Goal: Information Seeking & Learning: Check status

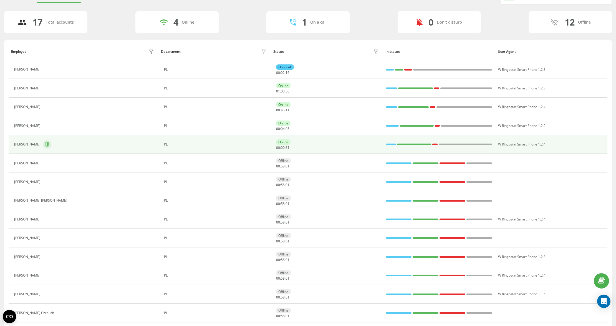
click at [49, 143] on icon at bounding box center [47, 144] width 4 height 4
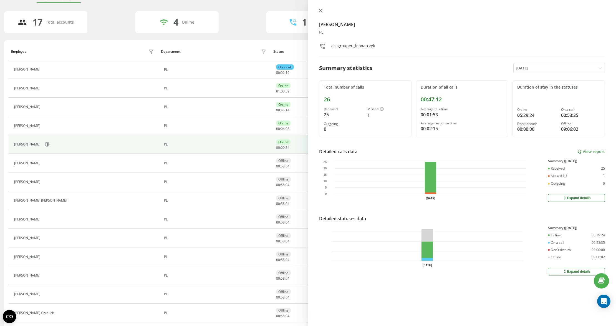
click at [320, 9] on icon at bounding box center [320, 10] width 3 height 3
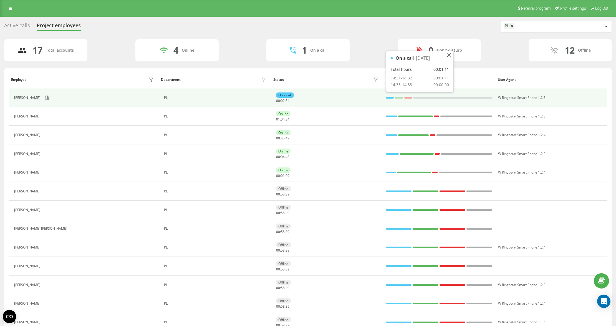
click at [389, 98] on div at bounding box center [390, 98] width 8 height 2
click at [43, 101] on button at bounding box center [47, 97] width 8 height 8
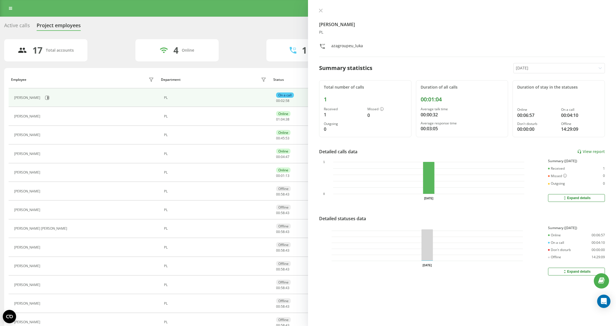
drag, startPoint x: 321, startPoint y: 4, endPoint x: 316, endPoint y: 2, distance: 4.4
click at [321, 3] on div "Mateusz Luka PL azagroupeu_luka Summary statistics Today Total number of calls …" at bounding box center [462, 163] width 308 height 326
click at [319, 9] on icon at bounding box center [321, 11] width 4 height 4
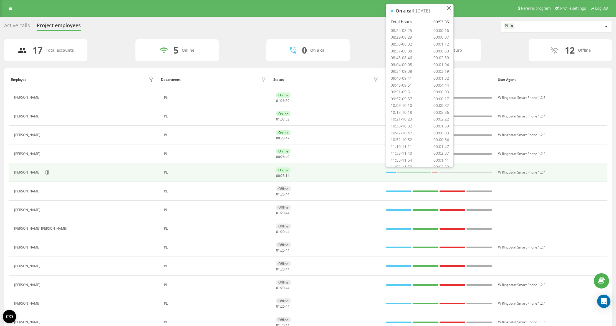
click at [386, 174] on div at bounding box center [391, 172] width 10 height 7
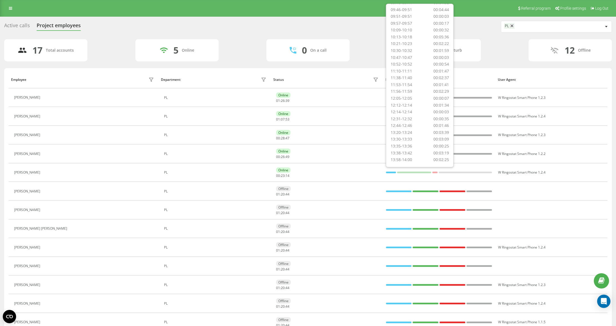
scroll to position [245, 0]
click at [363, 42] on div "17 Total accounts 5 Online 0 On a call 0 Don't disturb 12 Offline" at bounding box center [307, 50] width 607 height 22
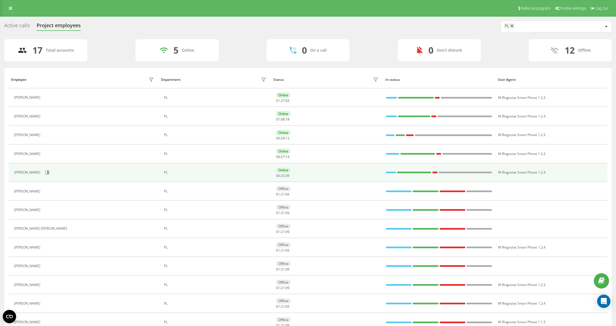
click at [54, 176] on div "[PERSON_NAME]" at bounding box center [84, 172] width 141 height 9
click at [51, 174] on button at bounding box center [47, 172] width 8 height 8
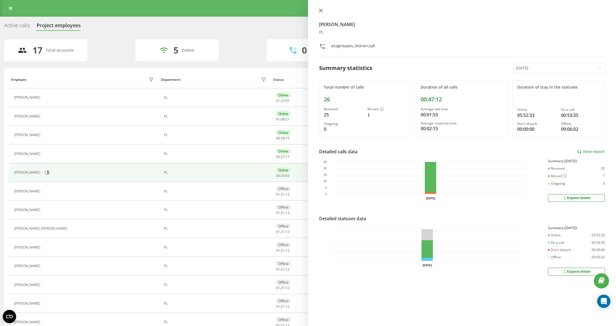
click at [319, 12] on icon at bounding box center [320, 10] width 3 height 3
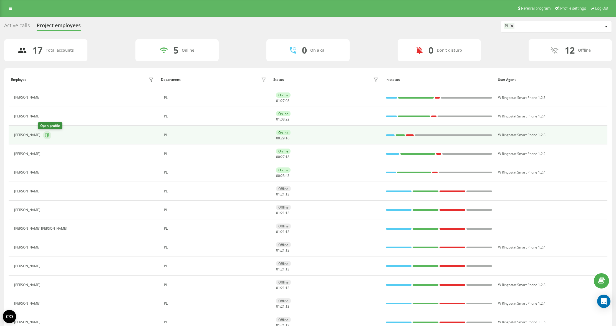
click at [45, 133] on icon at bounding box center [47, 135] width 4 height 4
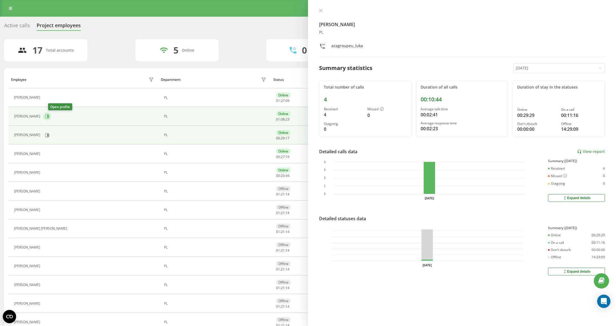
click at [49, 117] on icon at bounding box center [47, 116] width 4 height 4
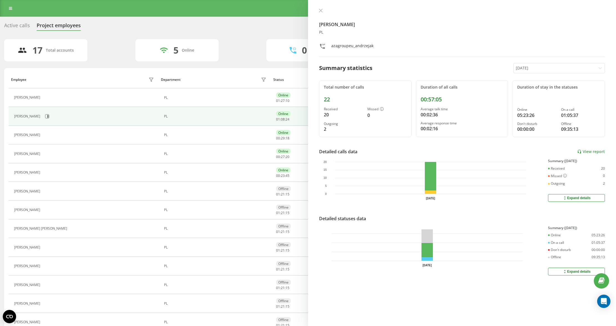
click at [50, 95] on button at bounding box center [46, 98] width 7 height 8
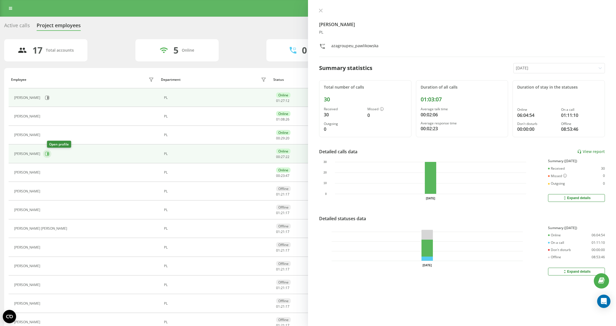
click at [49, 156] on icon at bounding box center [47, 153] width 4 height 4
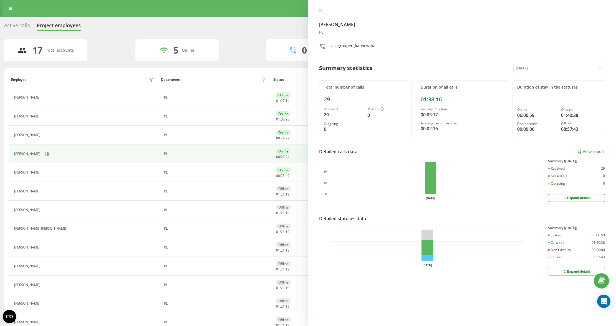
click at [321, 11] on icon at bounding box center [321, 11] width 4 height 4
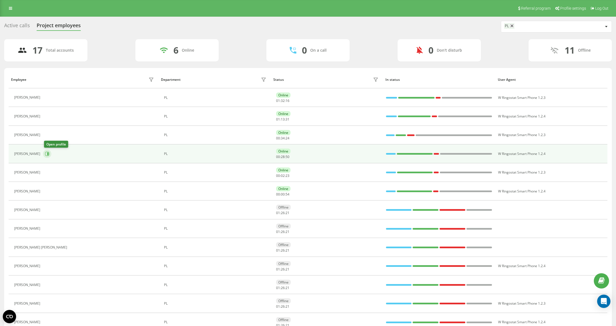
click at [49, 155] on icon at bounding box center [47, 153] width 4 height 4
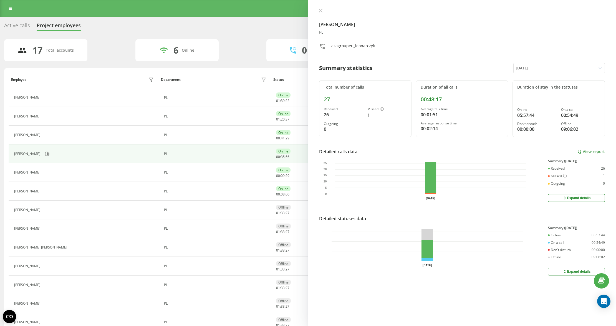
click at [326, 11] on div at bounding box center [462, 11] width 286 height 6
click at [320, 9] on icon at bounding box center [320, 10] width 3 height 3
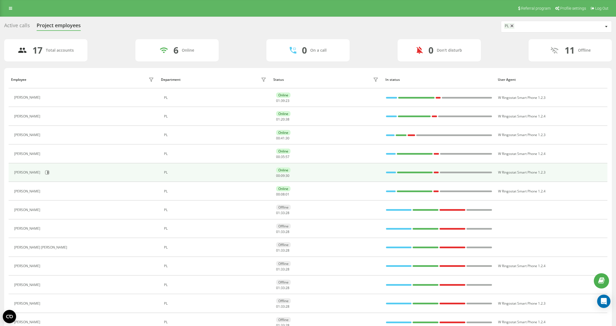
click at [39, 177] on div "[PERSON_NAME]" at bounding box center [84, 172] width 141 height 9
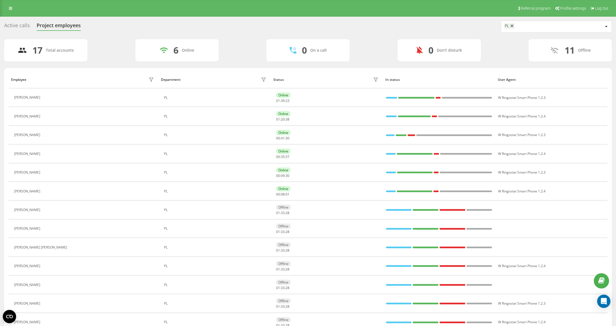
click at [44, 174] on icon at bounding box center [46, 172] width 4 height 4
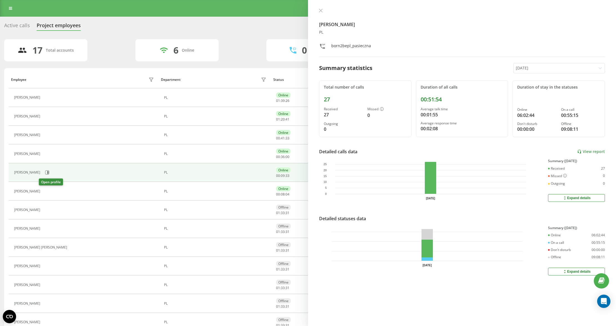
click at [44, 191] on icon at bounding box center [46, 191] width 4 height 4
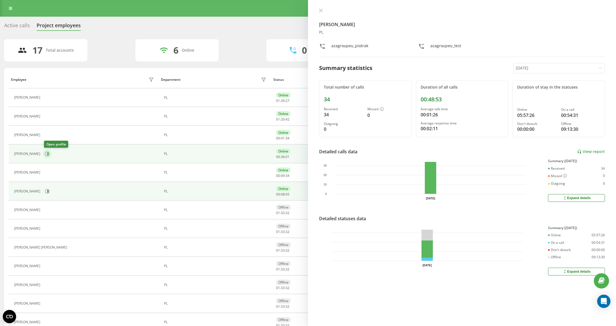
click at [49, 155] on icon at bounding box center [47, 153] width 1 height 3
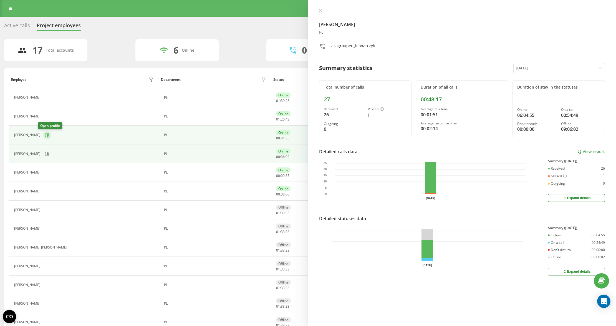
click at [45, 133] on button at bounding box center [47, 135] width 8 height 8
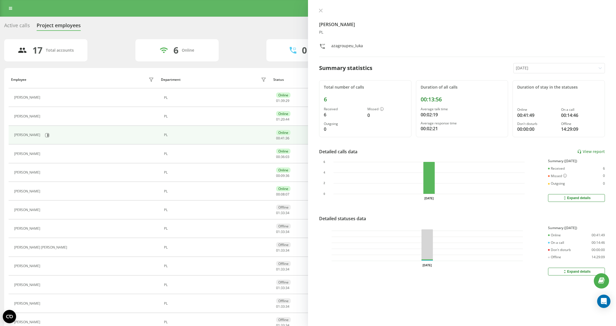
click at [49, 116] on icon at bounding box center [46, 116] width 4 height 4
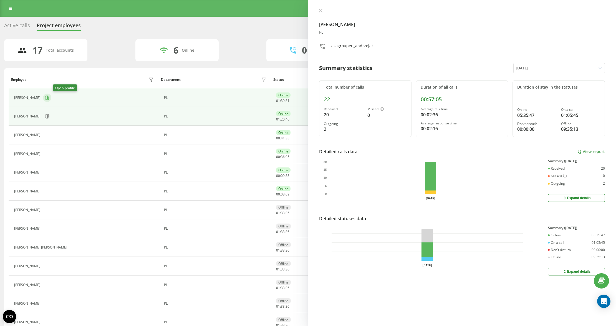
click at [49, 96] on icon at bounding box center [47, 97] width 4 height 4
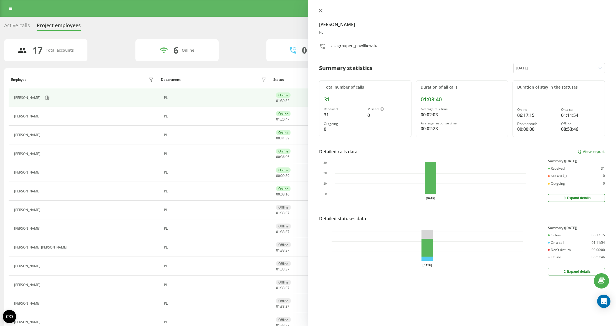
click at [322, 12] on icon at bounding box center [320, 10] width 3 height 3
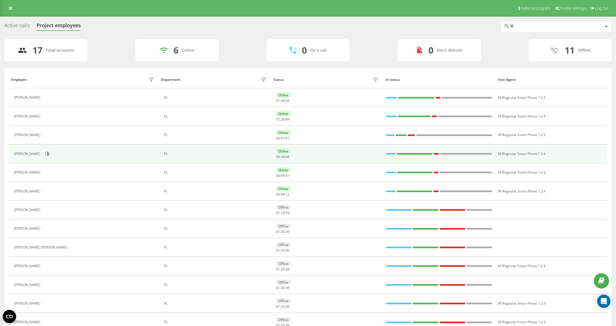
click at [393, 154] on div at bounding box center [391, 154] width 10 height 2
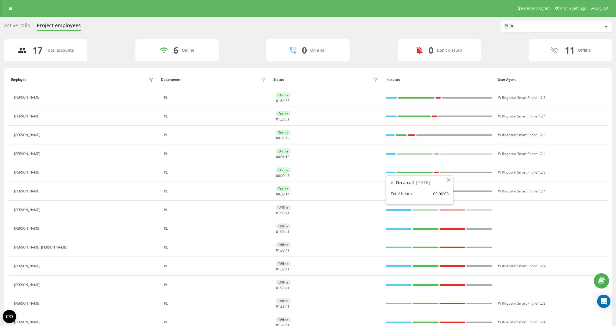
scroll to position [74, 0]
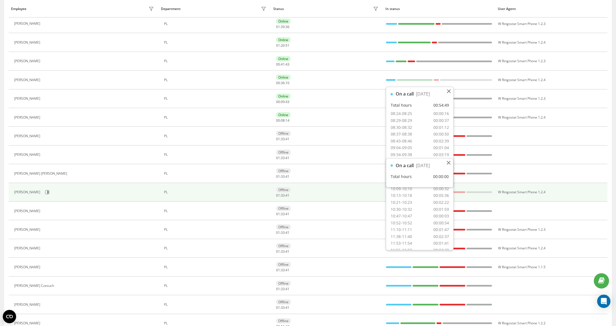
click at [333, 185] on td "Offline 01 : 33 : 41" at bounding box center [326, 192] width 112 height 19
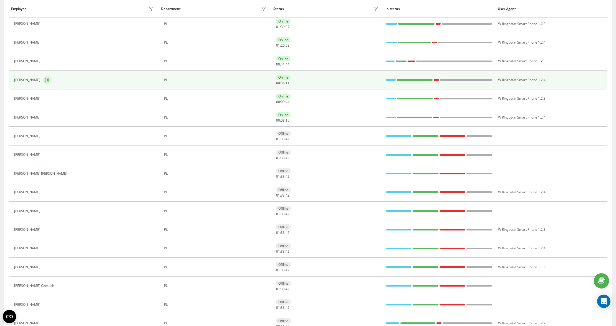
click at [51, 79] on button at bounding box center [47, 80] width 8 height 8
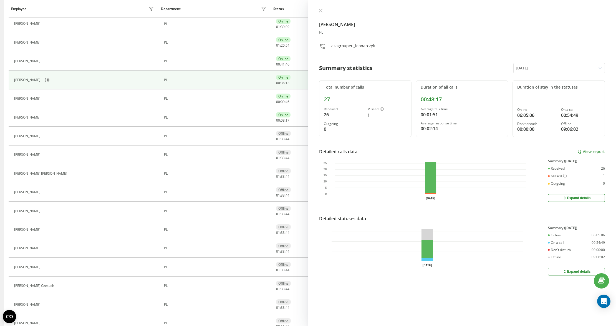
click at [319, 9] on icon at bounding box center [321, 11] width 4 height 4
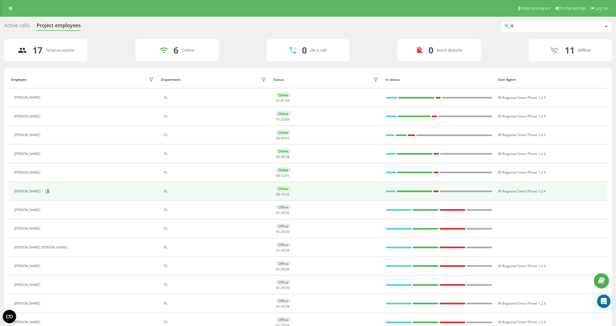
click at [48, 192] on div "[PERSON_NAME]" at bounding box center [84, 190] width 141 height 9
click at [45, 190] on icon at bounding box center [47, 191] width 4 height 4
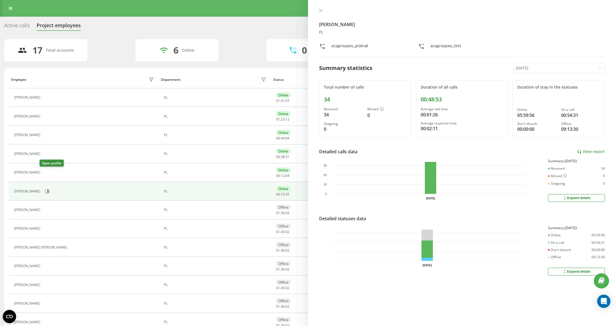
click at [46, 172] on icon at bounding box center [46, 172] width 1 height 3
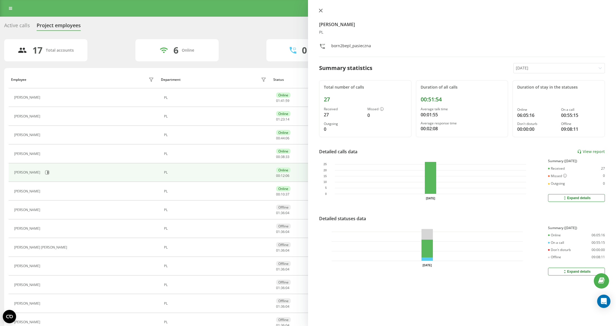
click at [319, 9] on icon at bounding box center [320, 10] width 3 height 3
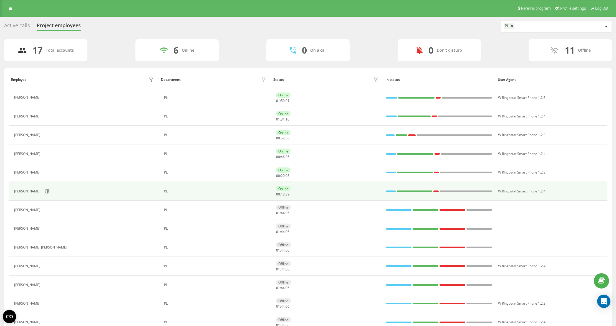
click at [48, 189] on div "[PERSON_NAME]" at bounding box center [84, 190] width 141 height 9
click at [45, 193] on icon at bounding box center [47, 191] width 4 height 4
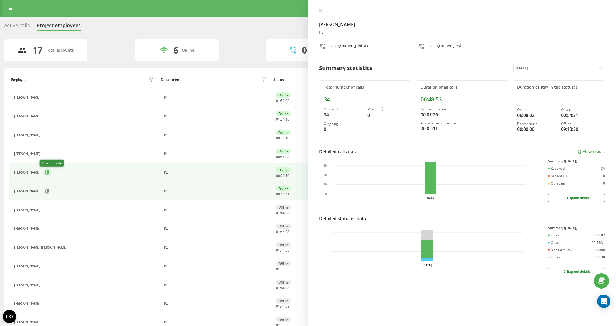
click at [47, 174] on icon at bounding box center [47, 172] width 1 height 3
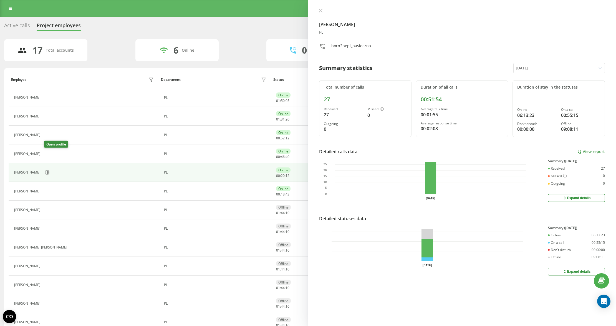
click at [48, 153] on icon at bounding box center [46, 153] width 4 height 4
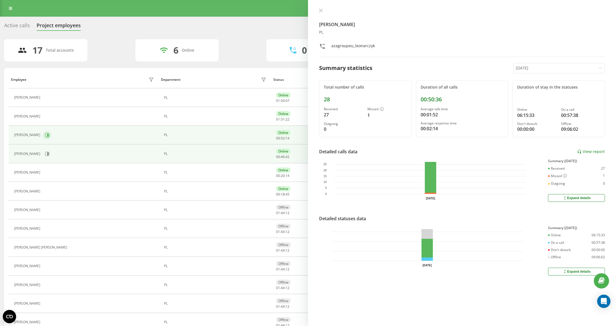
click at [45, 135] on icon at bounding box center [47, 135] width 4 height 4
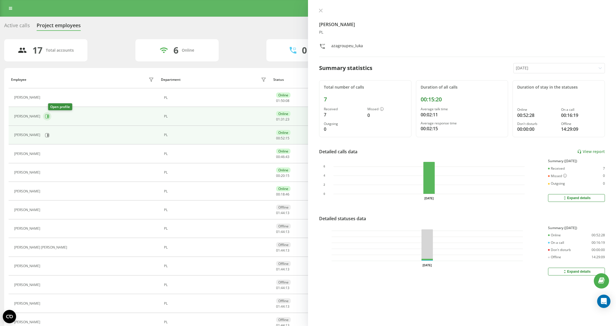
click at [49, 117] on icon at bounding box center [47, 116] width 4 height 4
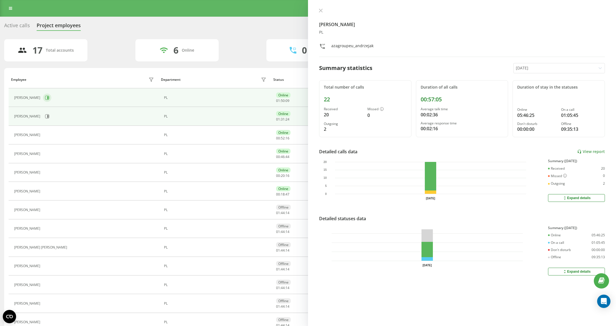
click at [51, 100] on button at bounding box center [47, 97] width 8 height 8
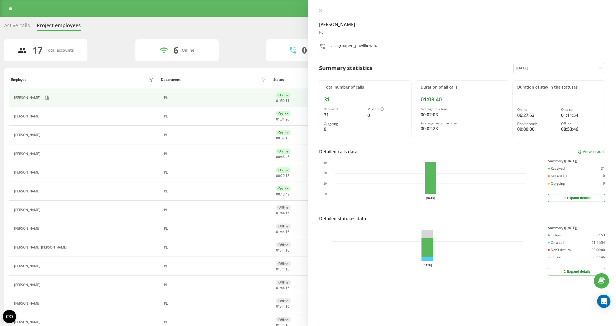
click at [321, 9] on icon at bounding box center [321, 11] width 4 height 4
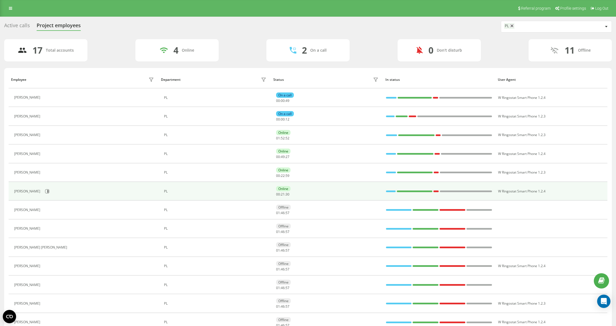
click at [49, 192] on div "[PERSON_NAME]" at bounding box center [84, 190] width 141 height 9
click at [47, 191] on button at bounding box center [47, 191] width 8 height 8
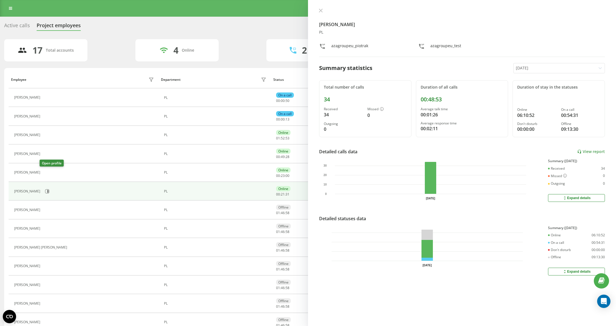
click at [44, 171] on icon at bounding box center [46, 172] width 4 height 4
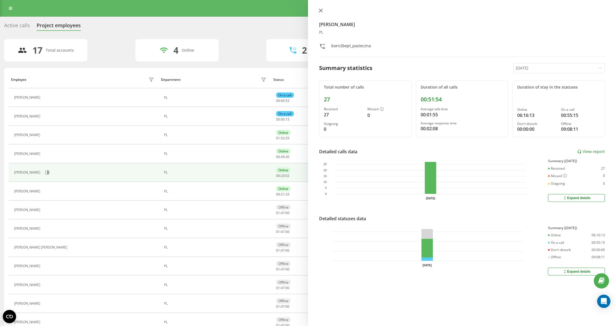
click at [317, 11] on button at bounding box center [320, 10] width 7 height 5
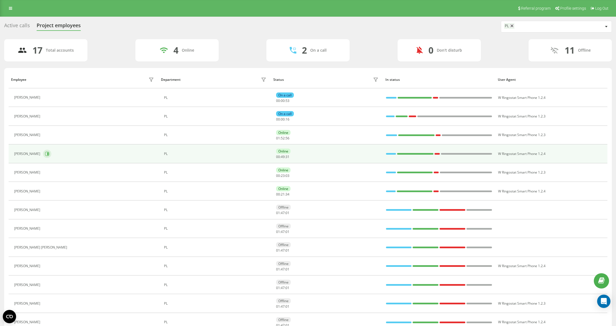
click at [48, 158] on div "[PERSON_NAME]" at bounding box center [84, 153] width 141 height 9
click at [54, 149] on div "[PERSON_NAME]" at bounding box center [84, 153] width 141 height 9
click at [43, 153] on div "[PERSON_NAME]" at bounding box center [84, 153] width 141 height 9
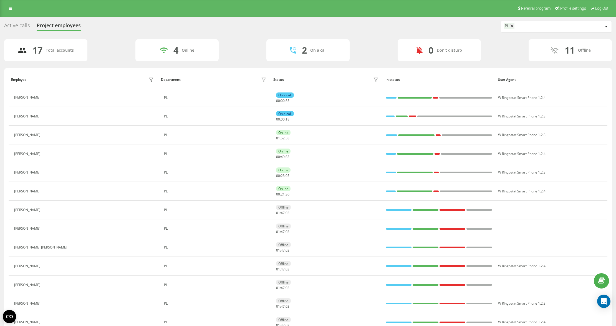
click at [47, 155] on icon at bounding box center [46, 153] width 4 height 4
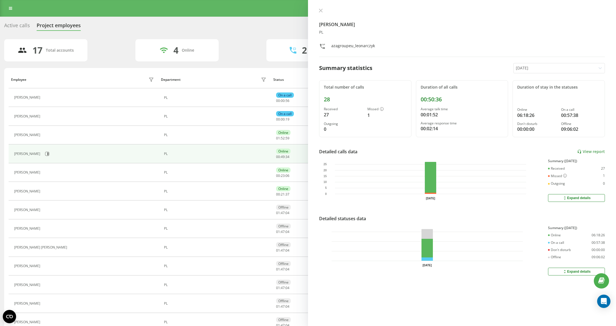
drag, startPoint x: 501, startPoint y: 61, endPoint x: 524, endPoint y: 70, distance: 24.3
click at [502, 61] on div "Kamil Leonarczyk PL azagroupeu_leonarczyk Summary statistics Today Total number…" at bounding box center [462, 163] width 308 height 326
click at [531, 70] on div at bounding box center [555, 68] width 78 height 6
click at [525, 100] on div "Last 7 days" at bounding box center [558, 96] width 91 height 9
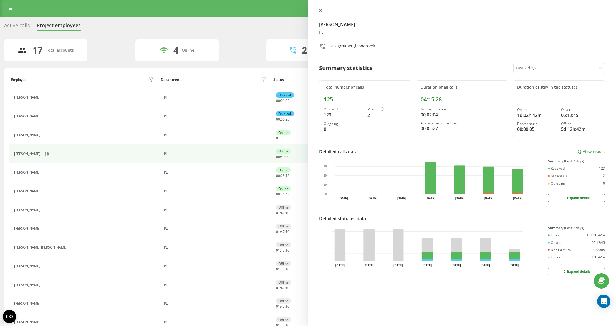
click at [320, 9] on icon at bounding box center [320, 10] width 3 height 3
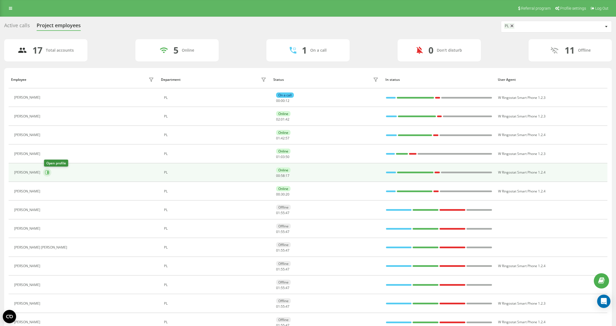
click at [44, 174] on button at bounding box center [47, 172] width 8 height 8
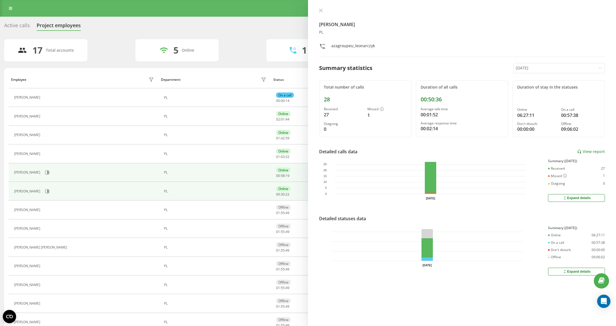
click at [47, 194] on div "[PERSON_NAME]" at bounding box center [84, 190] width 141 height 9
click at [47, 195] on div "[PERSON_NAME]" at bounding box center [84, 190] width 141 height 9
click at [47, 194] on div "[PERSON_NAME]" at bounding box center [84, 190] width 141 height 9
click at [46, 193] on button at bounding box center [47, 191] width 8 height 8
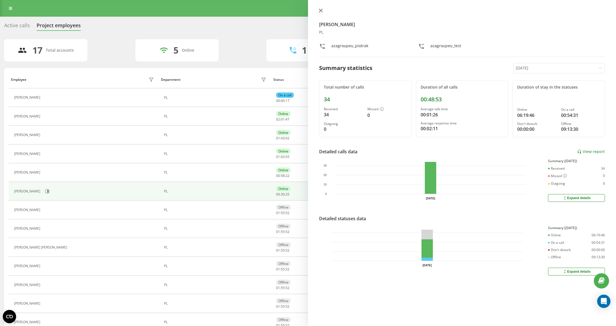
click at [321, 11] on icon at bounding box center [321, 11] width 4 height 4
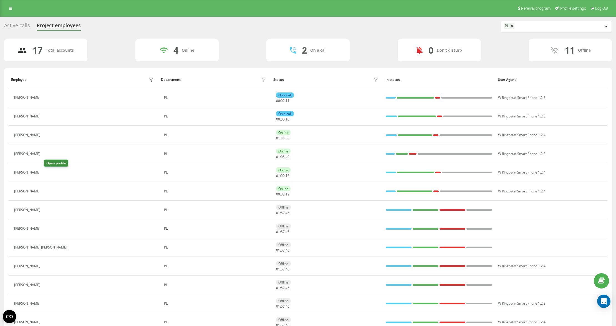
click at [48, 176] on button at bounding box center [46, 173] width 7 height 8
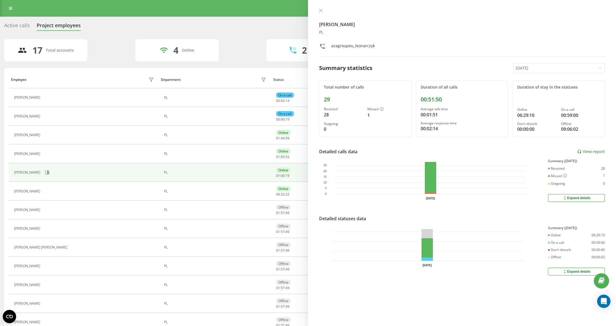
click at [323, 10] on button at bounding box center [320, 10] width 7 height 5
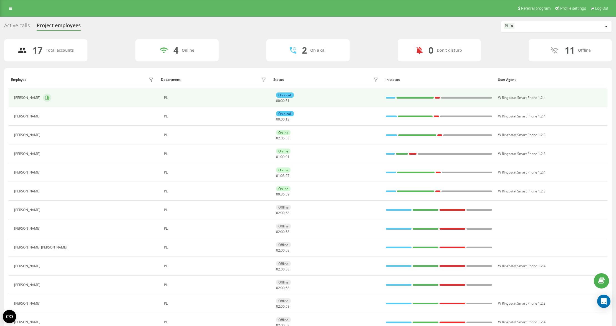
click at [47, 99] on icon at bounding box center [47, 97] width 1 height 3
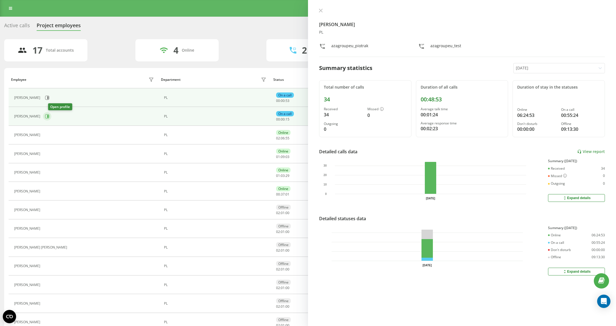
click at [49, 116] on icon at bounding box center [47, 116] width 4 height 4
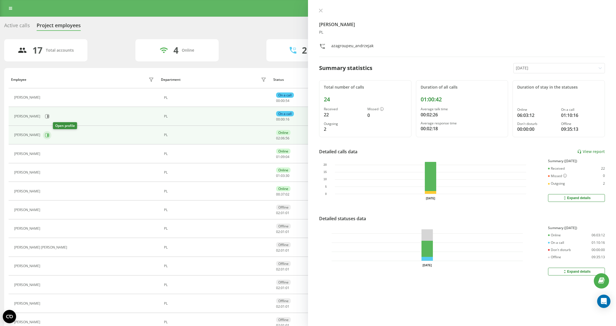
click at [49, 137] on icon at bounding box center [47, 135] width 4 height 4
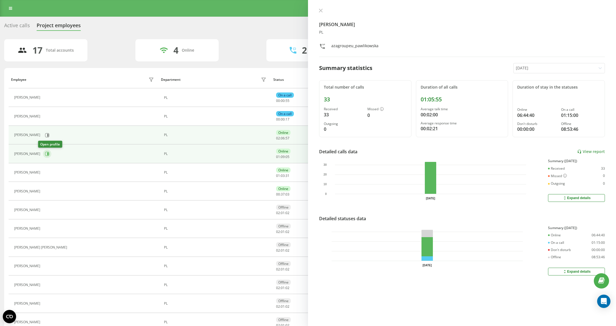
click at [47, 153] on icon at bounding box center [47, 153] width 1 height 3
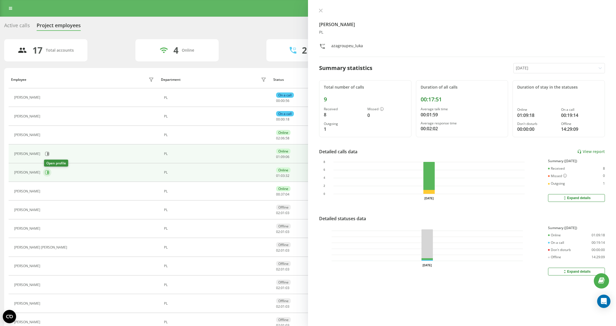
click at [48, 172] on icon at bounding box center [47, 172] width 1 height 3
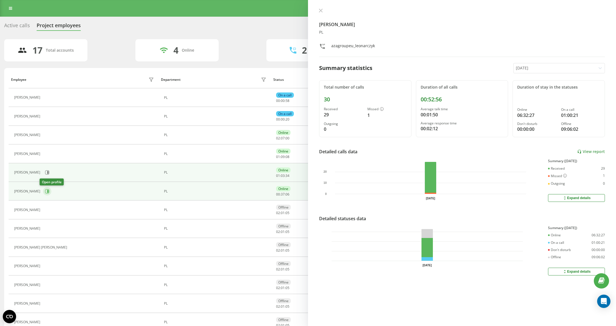
click at [45, 190] on icon at bounding box center [47, 191] width 4 height 4
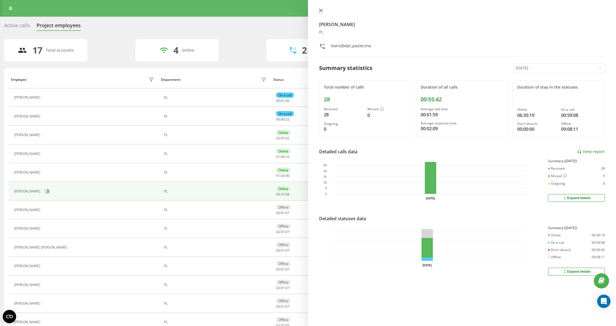
click at [320, 9] on icon at bounding box center [321, 11] width 4 height 4
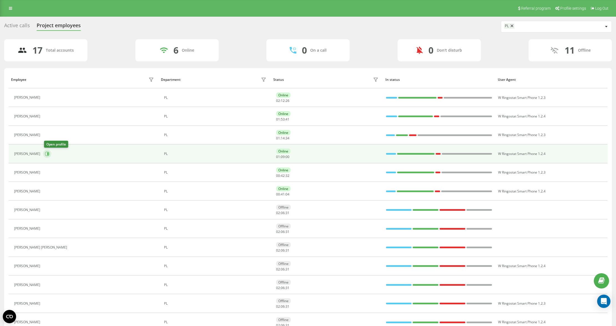
click at [47, 154] on icon at bounding box center [47, 153] width 4 height 4
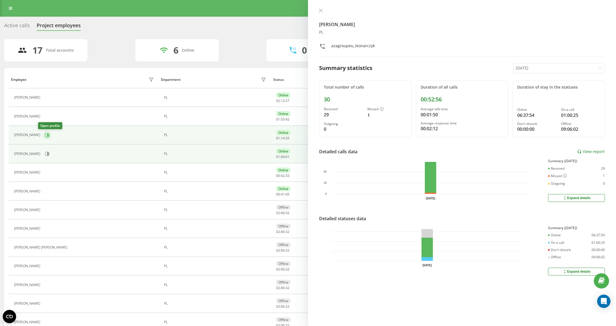
click at [45, 137] on icon at bounding box center [47, 135] width 4 height 4
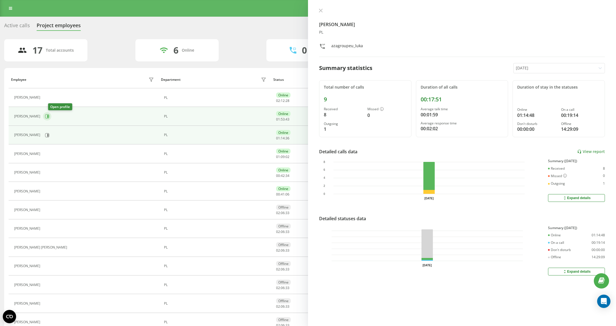
click at [49, 115] on icon at bounding box center [47, 116] width 4 height 4
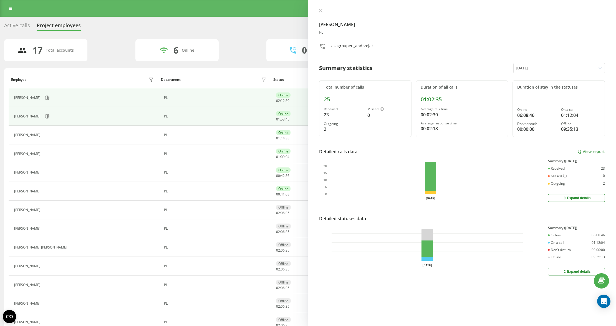
click at [62, 97] on div "[PERSON_NAME]" at bounding box center [84, 97] width 141 height 9
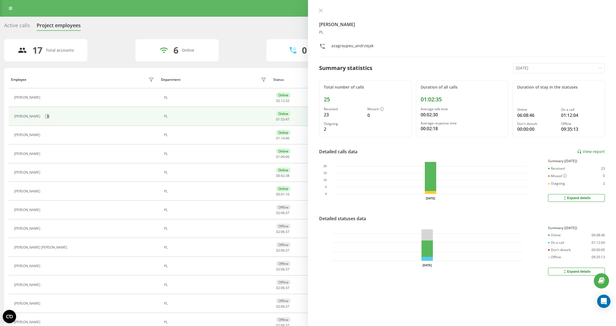
drag, startPoint x: 327, startPoint y: 21, endPoint x: 323, endPoint y: 15, distance: 6.9
click at [326, 21] on h4 "[PERSON_NAME]" at bounding box center [462, 24] width 286 height 7
click at [321, 10] on icon at bounding box center [320, 10] width 3 height 3
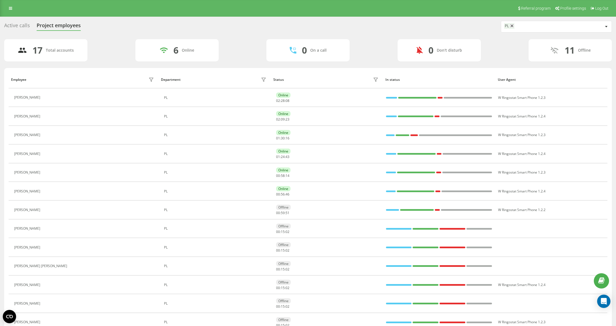
click at [45, 156] on icon at bounding box center [46, 153] width 4 height 4
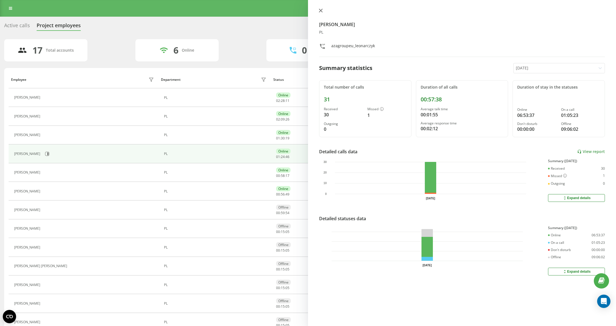
click at [321, 9] on icon at bounding box center [321, 11] width 4 height 4
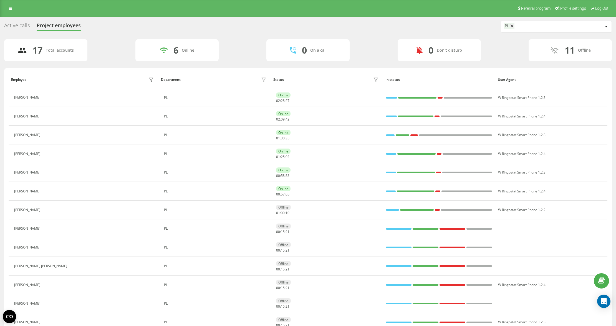
click at [507, 43] on div "17 Total accounts 6 Online 0 On a call 0 Don't disturb 11 Offline" at bounding box center [307, 50] width 607 height 22
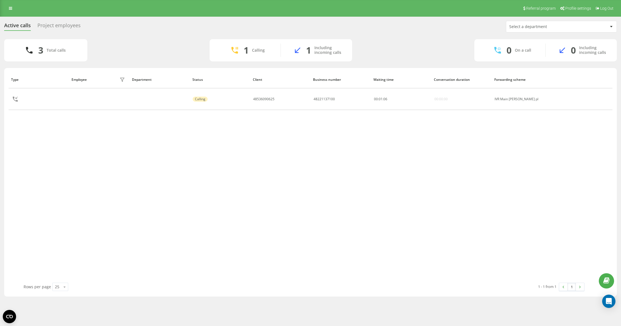
drag, startPoint x: 346, startPoint y: 0, endPoint x: 316, endPoint y: 206, distance: 208.0
click at [318, 207] on div "Type Employee filter Department Status Client Business number Waiting time Conv…" at bounding box center [311, 177] width 604 height 212
